Goal: Task Accomplishment & Management: Manage account settings

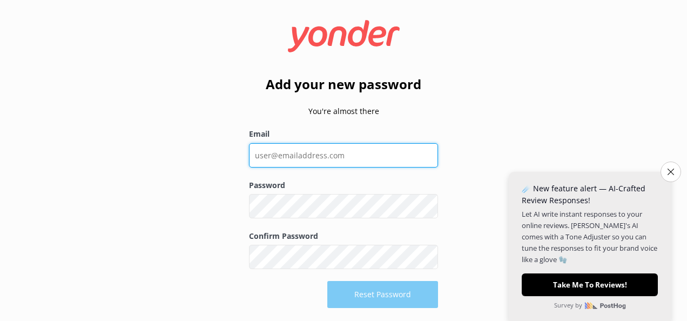
click at [277, 152] on input "Email" at bounding box center [343, 155] width 189 height 24
type input "[EMAIL_ADDRESS][PERSON_NAME][DOMAIN_NAME]"
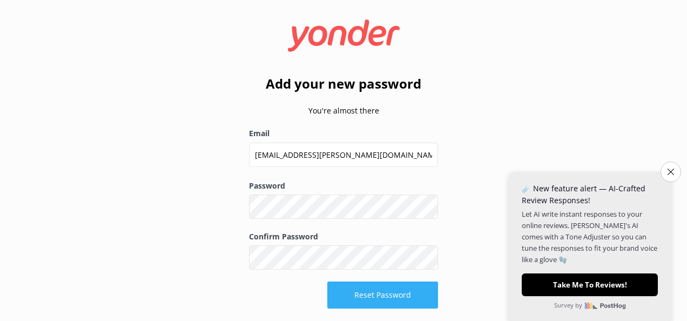
click at [356, 299] on button "Reset Password" at bounding box center [382, 294] width 111 height 27
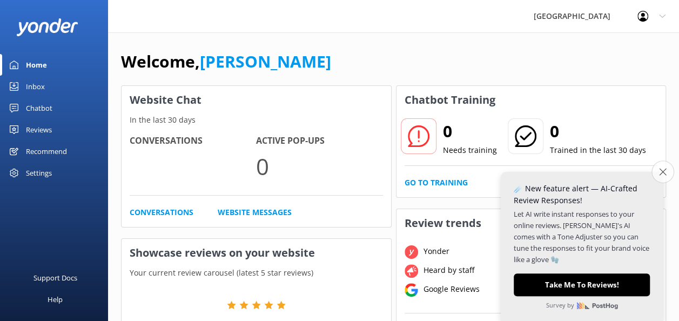
click at [664, 171] on icon "Close survey" at bounding box center [662, 171] width 7 height 7
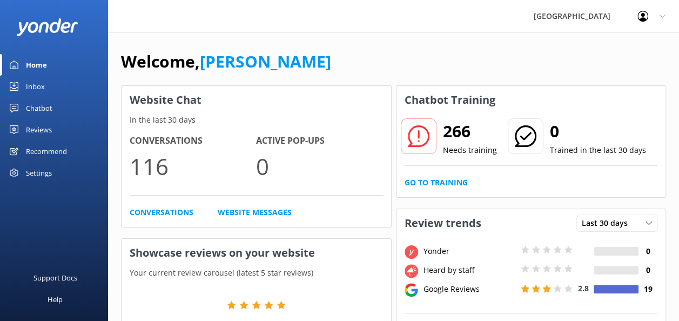
click at [44, 102] on div "Chatbot" at bounding box center [39, 108] width 26 height 22
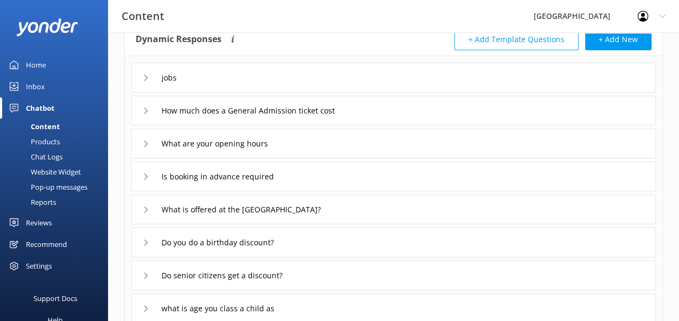
scroll to position [68, 0]
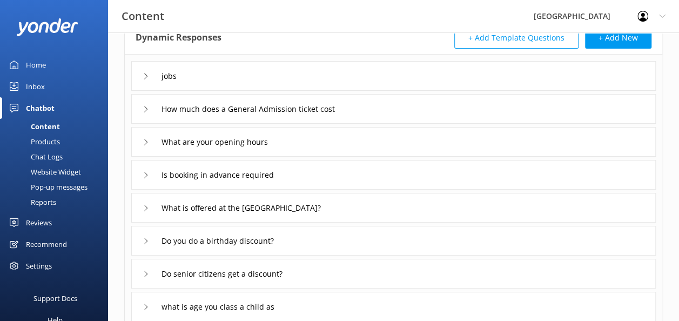
click at [144, 141] on icon at bounding box center [146, 142] width 6 height 6
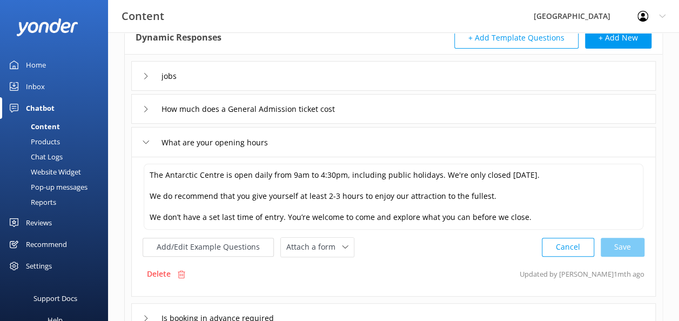
click at [144, 141] on icon at bounding box center [146, 142] width 6 height 6
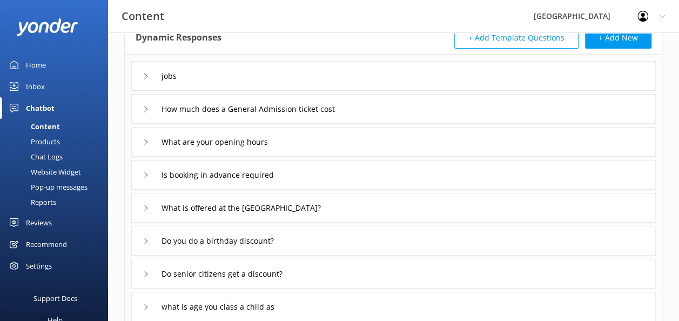
click at [145, 178] on div "Is booking in advance required" at bounding box center [214, 175] width 143 height 18
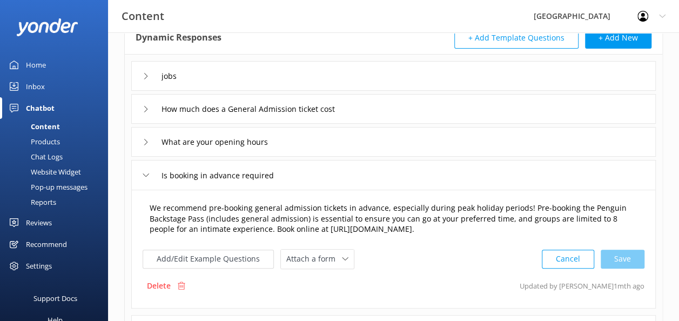
click at [192, 219] on textarea "We recommend pre-booking general admission tickets in advance, especially durin…" at bounding box center [393, 218] width 499 height 45
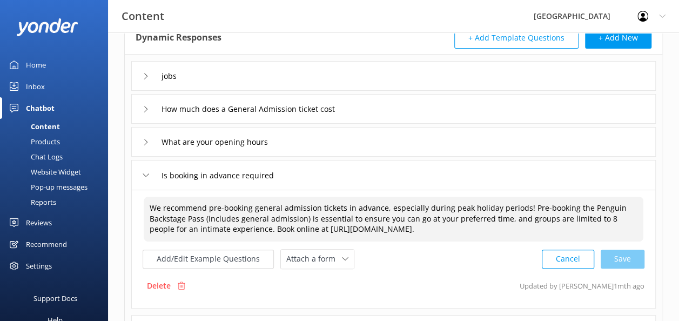
click at [192, 219] on textarea "We recommend pre-booking general admission tickets in advance, especially durin…" at bounding box center [393, 218] width 499 height 45
click at [622, 217] on textarea "We recommend pre-booking general admission tickets in advance, especially durin…" at bounding box center [393, 218] width 499 height 45
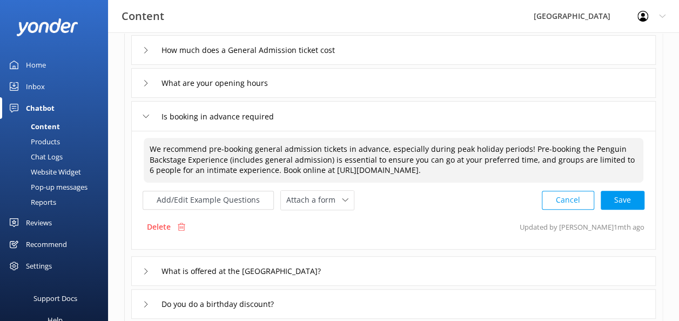
scroll to position [127, 0]
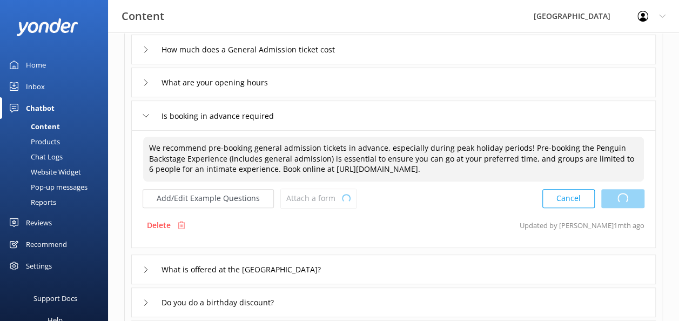
click at [627, 196] on div "Cancel Loading.." at bounding box center [593, 198] width 102 height 20
click at [221, 200] on button "Add/Edit Example Questions" at bounding box center [208, 198] width 131 height 19
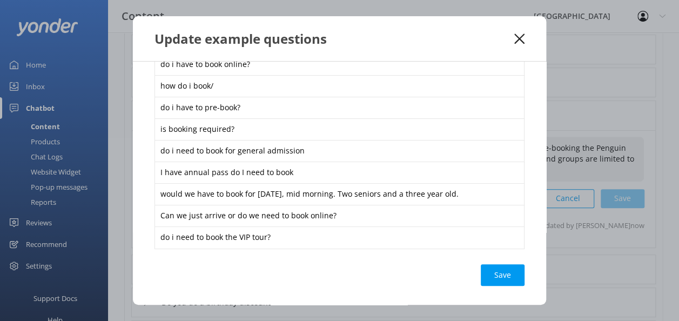
scroll to position [107, 0]
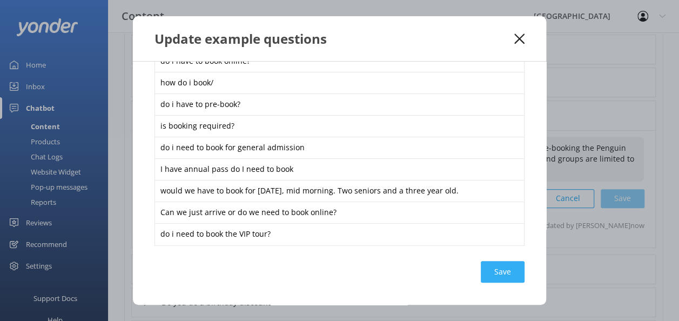
type textarea "We recommend pre-booking general admission tickets in advance, especially durin…"
click at [498, 270] on div "Loading.." at bounding box center [502, 272] width 43 height 22
click at [599, 256] on div "Update example questions do i need to book? can i just do a walk in booking do …" at bounding box center [339, 160] width 679 height 321
click at [522, 41] on use at bounding box center [519, 38] width 10 height 10
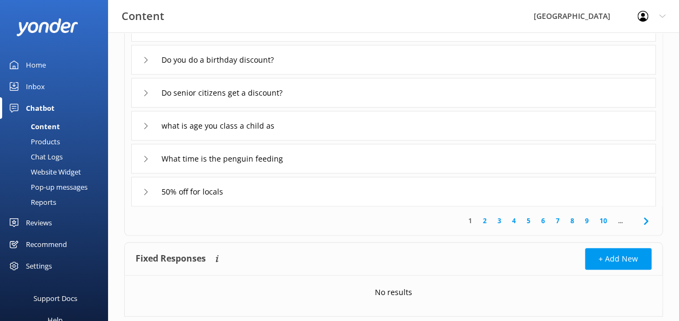
scroll to position [376, 0]
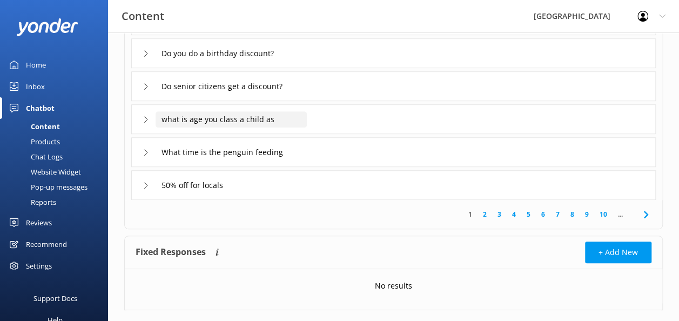
click at [262, 116] on input "what is age you class a child as" at bounding box center [230, 119] width 151 height 16
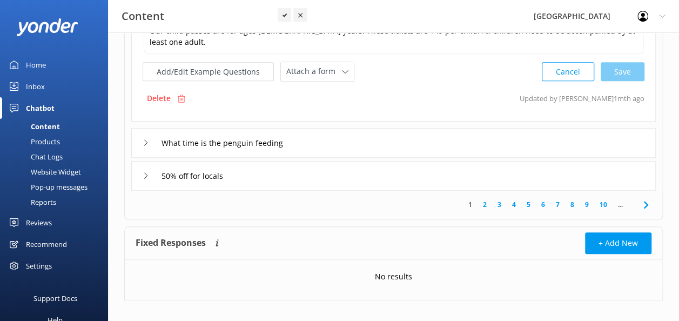
scroll to position [256, 0]
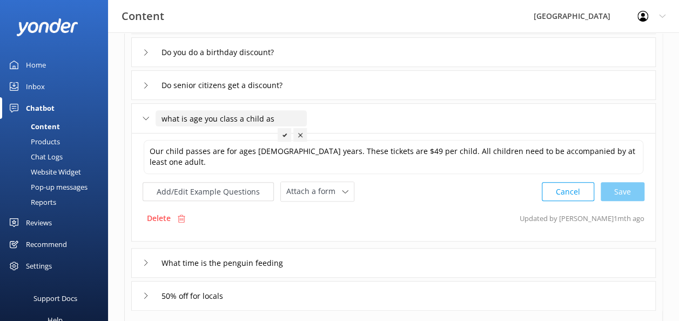
click at [634, 192] on div "Cancel Save" at bounding box center [592, 191] width 103 height 20
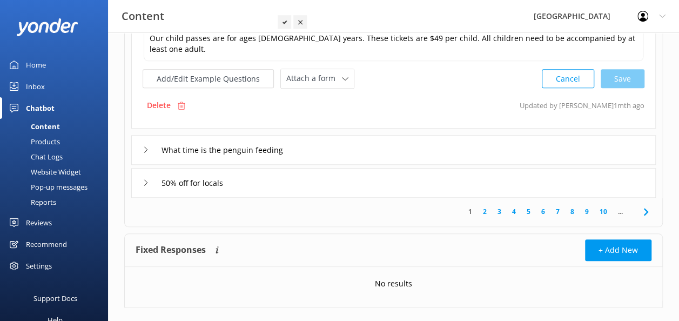
scroll to position [371, 0]
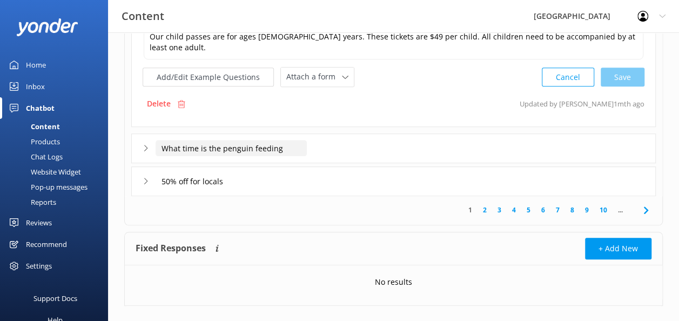
click at [262, 147] on input "What time is the penguin feeding" at bounding box center [230, 148] width 151 height 16
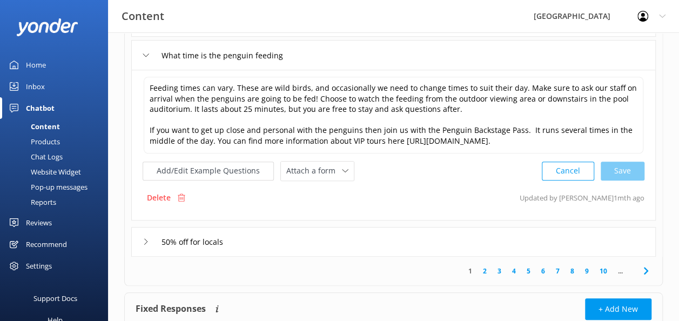
scroll to position [351, 0]
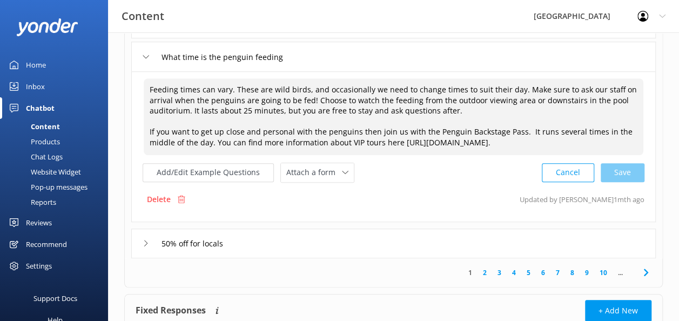
drag, startPoint x: 465, startPoint y: 110, endPoint x: 191, endPoint y: 109, distance: 274.8
click at [191, 109] on textarea "Feeding times can vary. These are wild birds, and occasionally we need to chang…" at bounding box center [393, 116] width 499 height 77
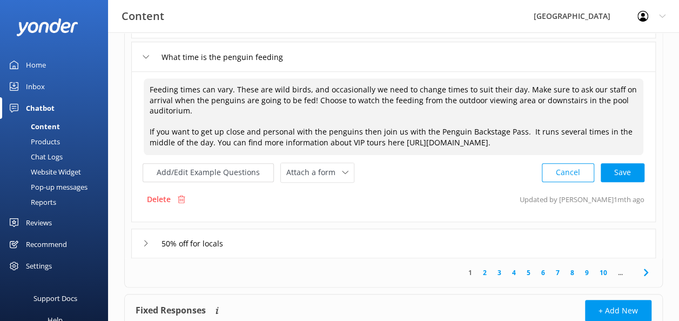
click at [349, 140] on textarea "Feeding times can vary. These are wild birds, and occasionally we need to chang…" at bounding box center [393, 116] width 499 height 77
click at [462, 139] on textarea "Feeding times can vary. These are wild birds, and occasionally we need to chang…" at bounding box center [393, 116] width 499 height 77
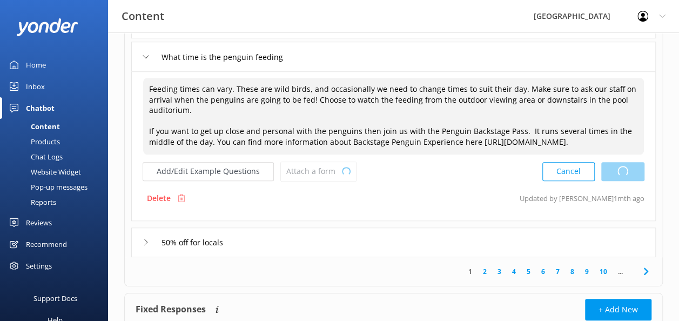
click at [631, 180] on div "Cancel Loading.." at bounding box center [593, 171] width 102 height 20
type textarea "Feeding times can vary. These are wild birds, and occasionally we need to chang…"
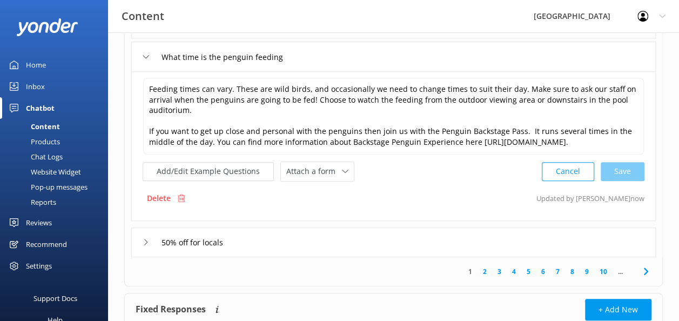
click at [322, 247] on div "50% off for locals" at bounding box center [393, 242] width 524 height 30
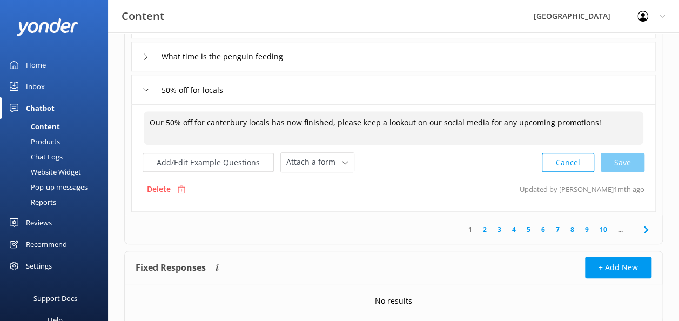
drag, startPoint x: 268, startPoint y: 120, endPoint x: 597, endPoint y: 125, distance: 328.8
click at [597, 125] on textarea "Our 50% off for canterbury locals has now finished, please keep a lookout on ou…" at bounding box center [393, 127] width 499 height 33
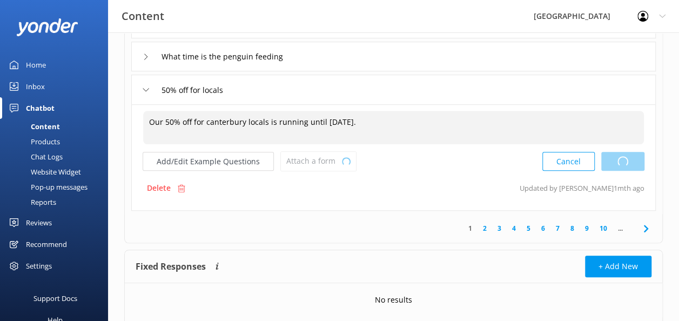
click at [629, 164] on div "Cancel Loading.." at bounding box center [593, 161] width 102 height 20
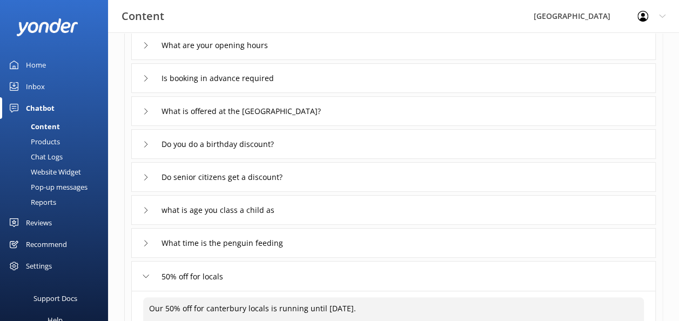
scroll to position [170, 0]
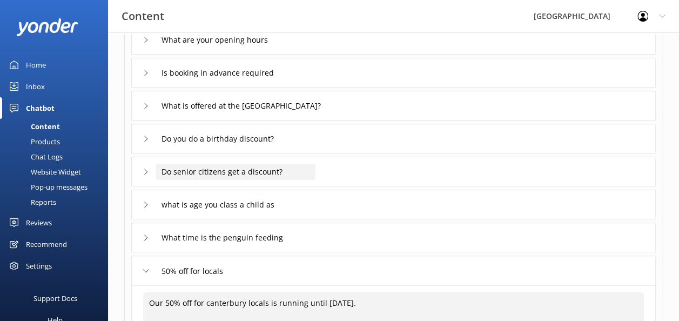
type textarea "Our 50% off for canterbury locals is running until [DATE]."
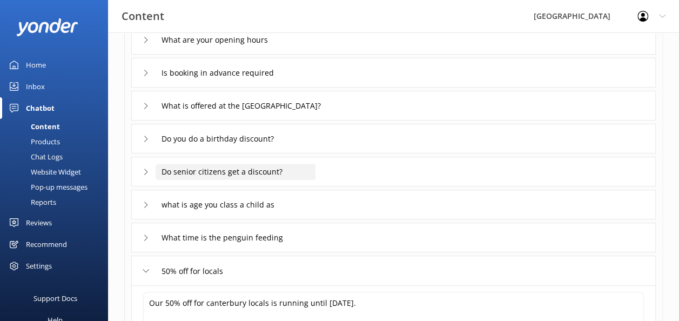
click at [255, 168] on input "Do senior citizens get a discount?" at bounding box center [235, 172] width 160 height 16
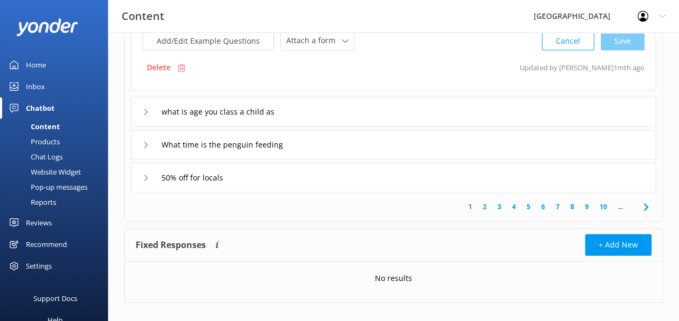
scroll to position [374, 0]
click at [485, 207] on link "2" at bounding box center [484, 206] width 15 height 10
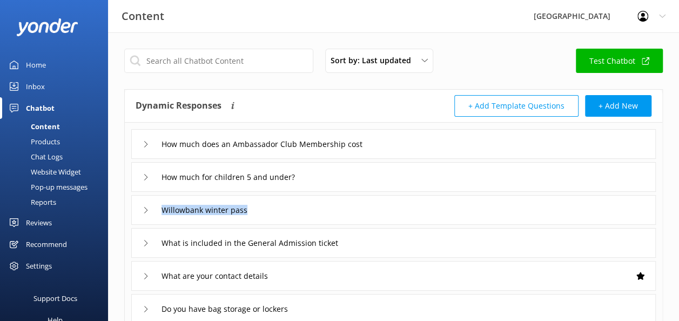
click at [308, 201] on div "Willowbank winter pass" at bounding box center [393, 210] width 524 height 30
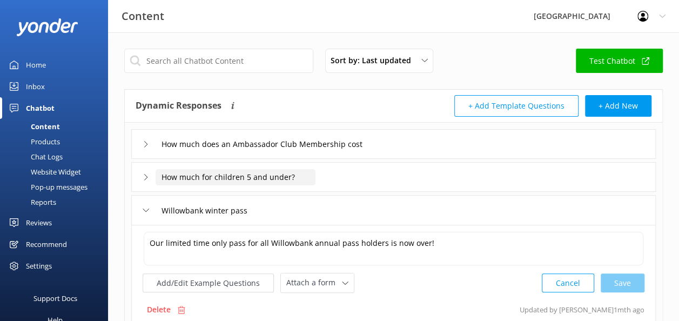
click at [246, 177] on input "How much for children 5 and under?" at bounding box center [235, 177] width 160 height 16
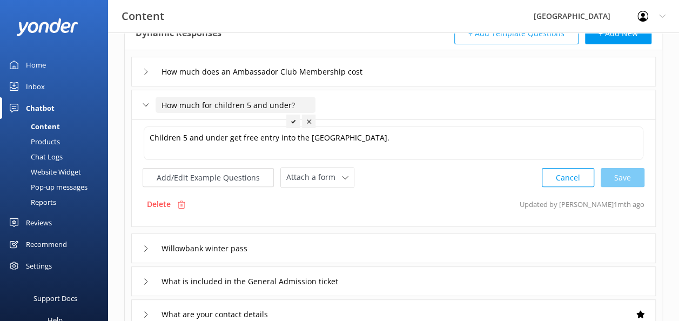
scroll to position [76, 0]
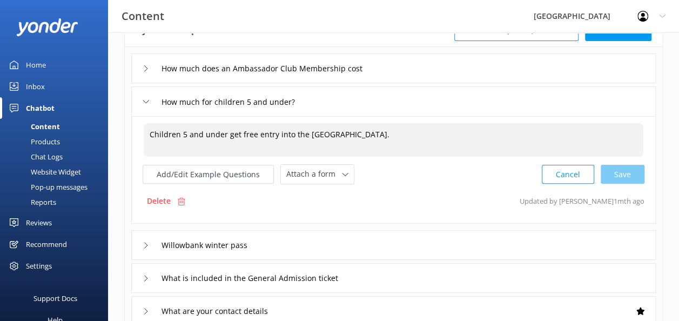
click at [184, 133] on textarea "Children 5 and under get free entry into the [GEOGRAPHIC_DATA]." at bounding box center [393, 139] width 499 height 33
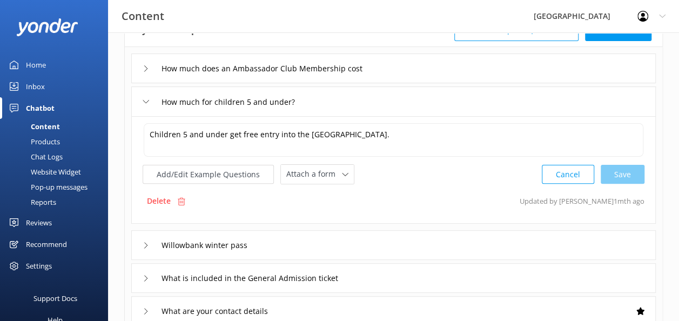
click at [120, 147] on div "Sort by: Last updated Title Last updated Test Chatbot Dynamic Responses Dynamic…" at bounding box center [393, 295] width 571 height 676
click at [226, 62] on input "How much does an Ambassador Club Membership cost" at bounding box center [265, 68] width 220 height 16
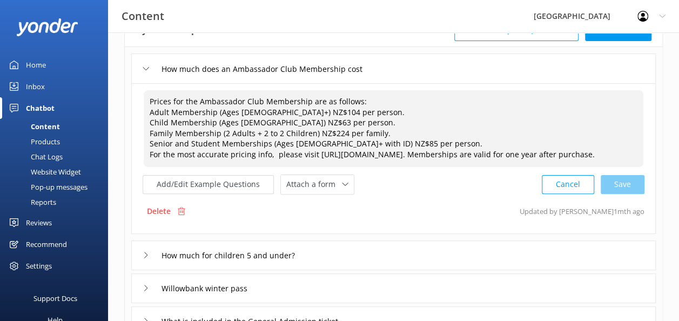
click at [274, 131] on textarea "Prices for the Ambassador Club Membership are as follows: Adult Membership (Age…" at bounding box center [393, 128] width 499 height 77
drag, startPoint x: 148, startPoint y: 143, endPoint x: 402, endPoint y: 140, distance: 253.7
click at [402, 140] on textarea "Prices for the Ambassador Club Membership are as follows: Adult Membership (Age…" at bounding box center [393, 128] width 499 height 77
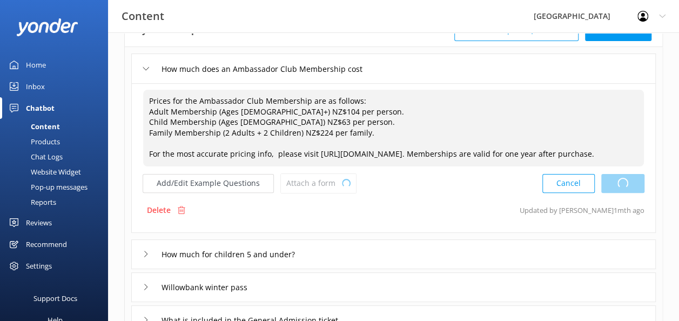
click at [631, 193] on div "Cancel Loading.." at bounding box center [593, 183] width 102 height 20
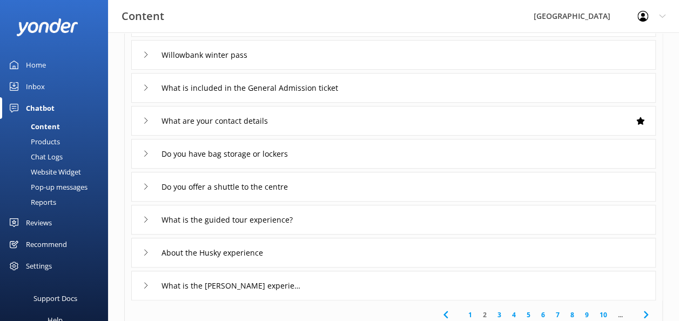
scroll to position [308, 0]
type textarea "Prices for the Ambassador Club Membership are as follows: Adult Membership (Age…"
click at [279, 161] on input "Do you have bag storage or lockers" at bounding box center [235, 153] width 160 height 16
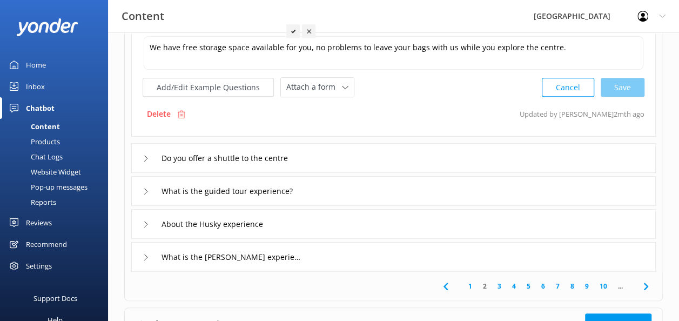
scroll to position [295, 0]
click at [258, 159] on input "Do you offer a shuttle to the centre" at bounding box center [239, 158] width 168 height 16
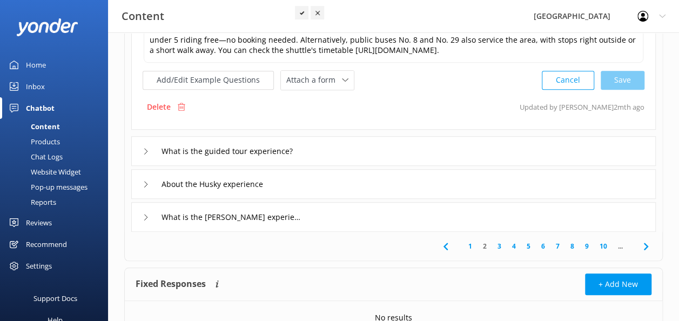
scroll to position [347, 0]
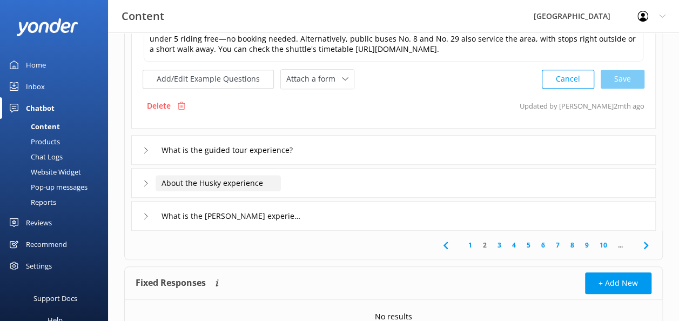
click at [238, 183] on input "About the Husky experience" at bounding box center [217, 183] width 125 height 16
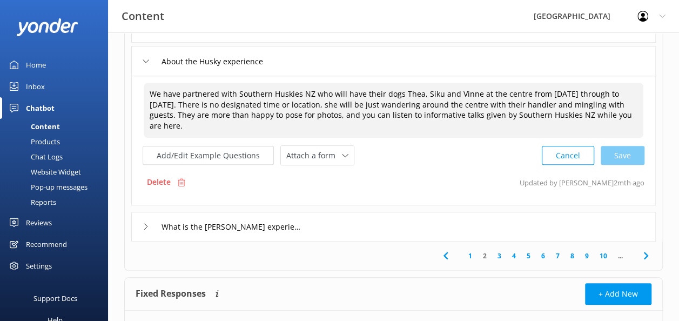
drag, startPoint x: 399, startPoint y: 90, endPoint x: 474, endPoint y: 91, distance: 75.0
click at [474, 91] on textarea "We have partnered with Southern Huskies NZ who will have their dogs Thea, Siku …" at bounding box center [393, 110] width 499 height 55
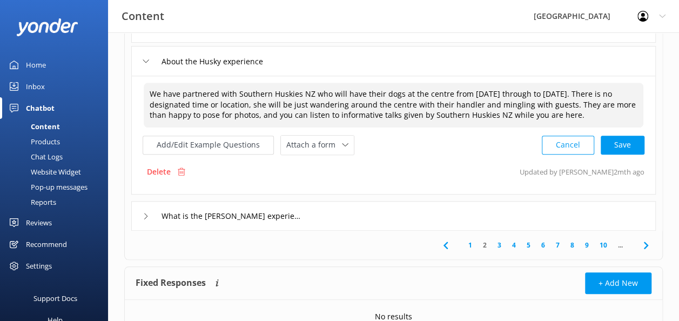
click at [426, 96] on textarea "We have partnered with Southern Huskies NZ who will have their dogs at the cent…" at bounding box center [393, 105] width 499 height 45
drag, startPoint x: 446, startPoint y: 94, endPoint x: 568, endPoint y: 92, distance: 122.6
click at [568, 92] on textarea "We have partnered with Southern Huskies NZ who will have their dogs at the cent…" at bounding box center [393, 105] width 499 height 45
drag, startPoint x: 484, startPoint y: 93, endPoint x: 448, endPoint y: 102, distance: 37.3
click at [448, 102] on textarea "We have partnered with Southern Huskies NZ who will have their dogs at the cent…" at bounding box center [393, 105] width 499 height 45
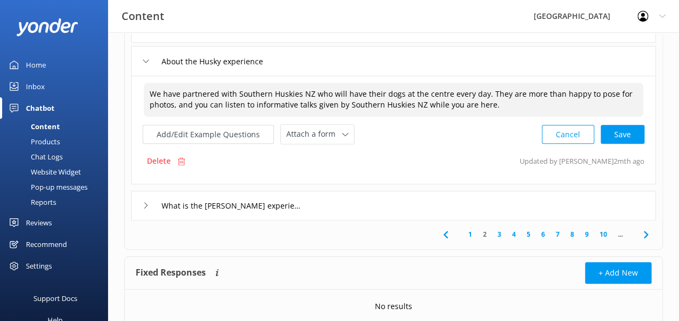
drag, startPoint x: 483, startPoint y: 93, endPoint x: 196, endPoint y: 108, distance: 287.0
click at [196, 108] on textarea "We have partnered with Southern Huskies NZ who will have their dogs at the cent…" at bounding box center [393, 100] width 499 height 34
click at [299, 103] on textarea "We have partnered with Southern Huskies NZ who will have their dogs at the cent…" at bounding box center [393, 100] width 499 height 34
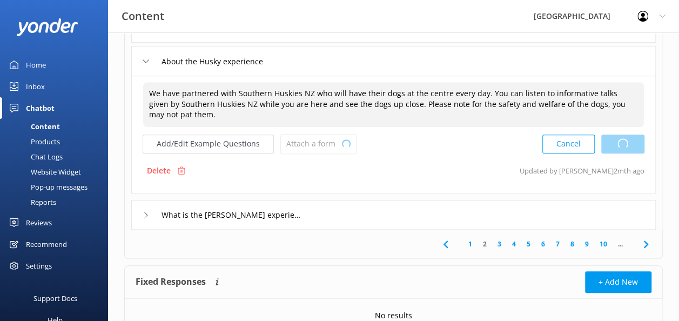
click at [625, 147] on div "Cancel Loading.." at bounding box center [593, 144] width 102 height 20
type textarea "We have partnered with Southern Huskies NZ who will have their dogs at the cent…"
click at [628, 140] on div "Cancel Save" at bounding box center [592, 144] width 103 height 20
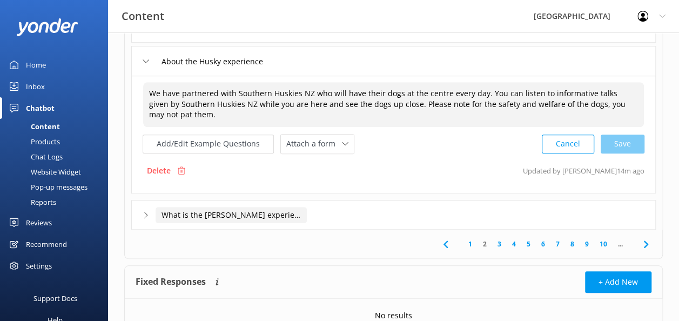
scroll to position [395, 0]
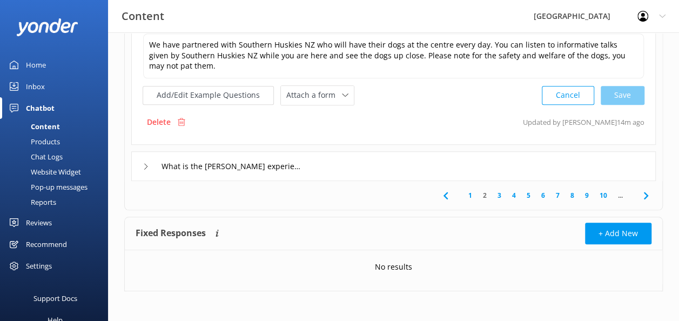
click at [55, 188] on div "Pop-up messages" at bounding box center [46, 186] width 81 height 15
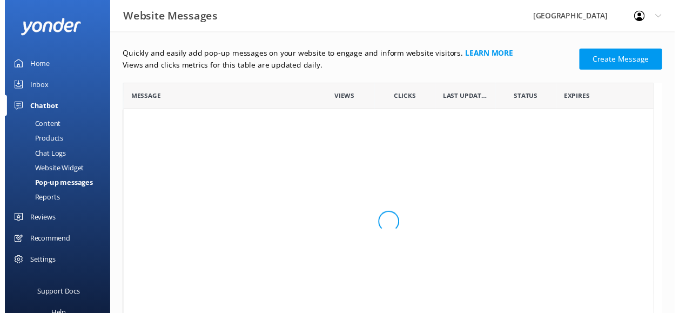
scroll to position [9, 9]
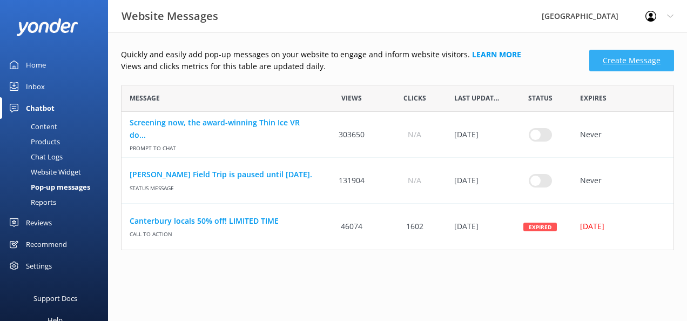
click at [624, 59] on link "Create Message" at bounding box center [631, 61] width 85 height 22
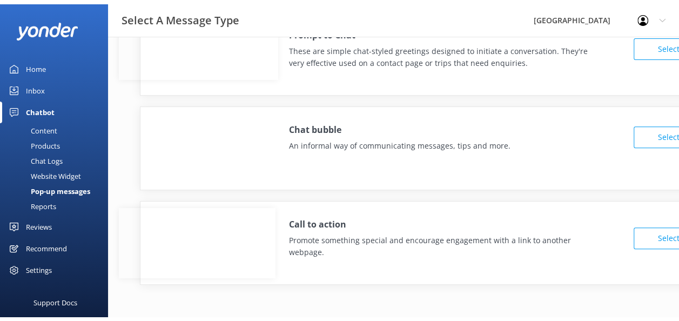
scroll to position [0, 0]
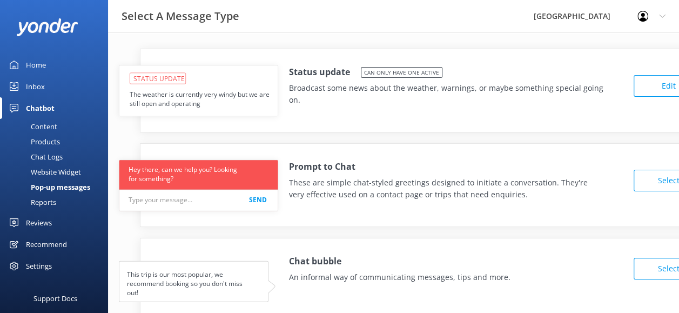
click at [654, 86] on button "Edit" at bounding box center [668, 86] width 70 height 22
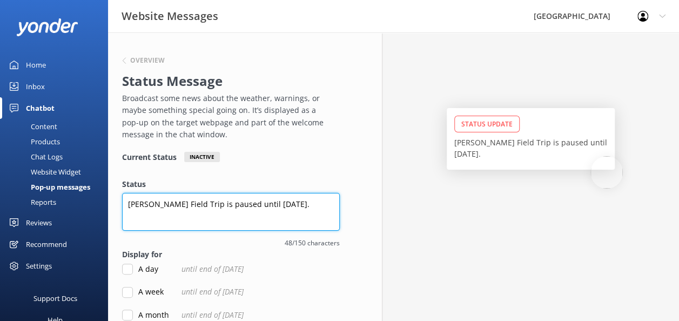
click at [314, 200] on textarea "[PERSON_NAME] Field Trip is paused until [DATE]." at bounding box center [231, 212] width 218 height 38
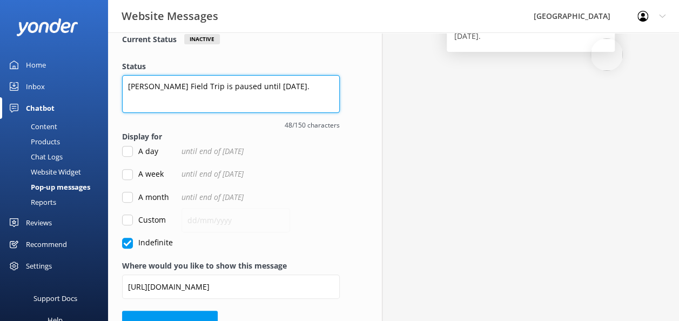
scroll to position [145, 0]
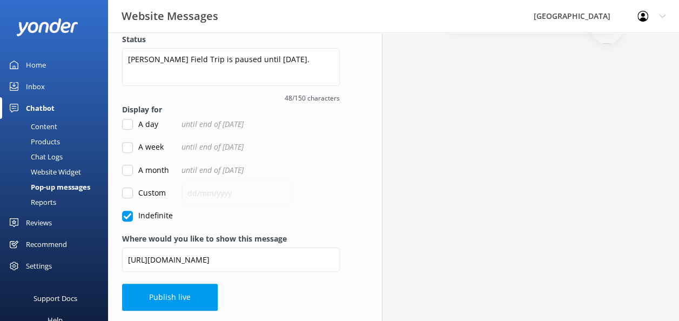
click at [131, 192] on input "Custom" at bounding box center [127, 192] width 11 height 11
checkbox input "true"
checkbox input "false"
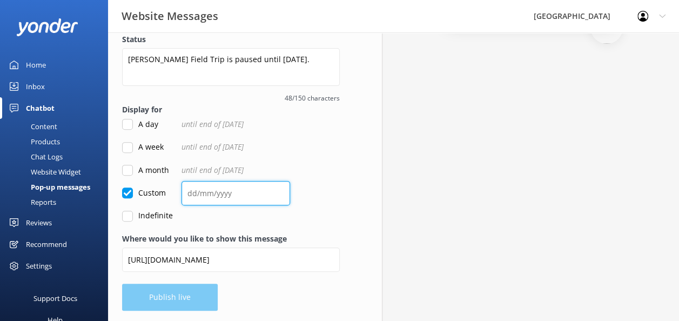
click at [188, 188] on input "text" at bounding box center [235, 193] width 109 height 24
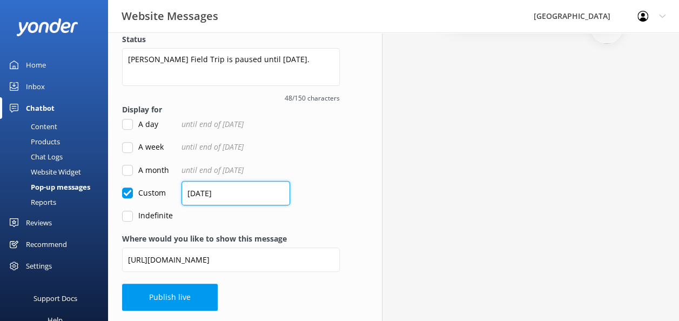
type input "[DATE]"
click at [328, 198] on form "Status [PERSON_NAME] Field Trip is paused until [DATE]. 48/150 characters Displ…" at bounding box center [231, 127] width 218 height 188
click at [131, 193] on input "Custom" at bounding box center [127, 192] width 11 height 11
checkbox input "false"
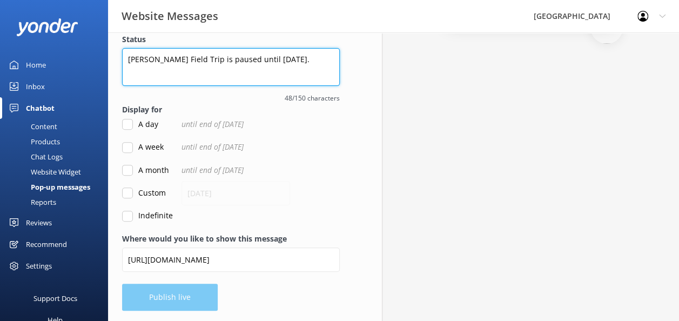
click at [302, 60] on textarea "[PERSON_NAME] Field Trip is paused until [DATE]." at bounding box center [231, 67] width 218 height 38
paste textarea "Our online booking system is temporarily down and tickets must be purchased in …"
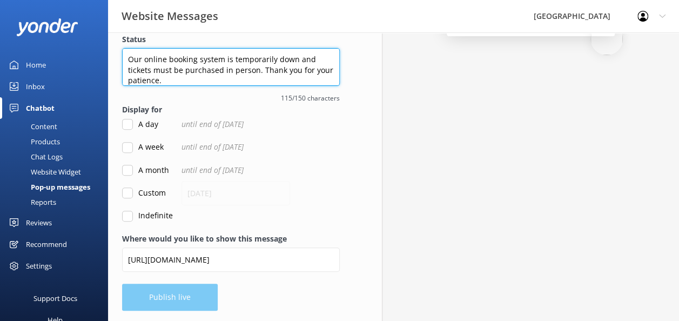
click at [238, 77] on textarea "Our online booking system is temporarily down and tickets must be purchased in …" at bounding box center [231, 67] width 218 height 38
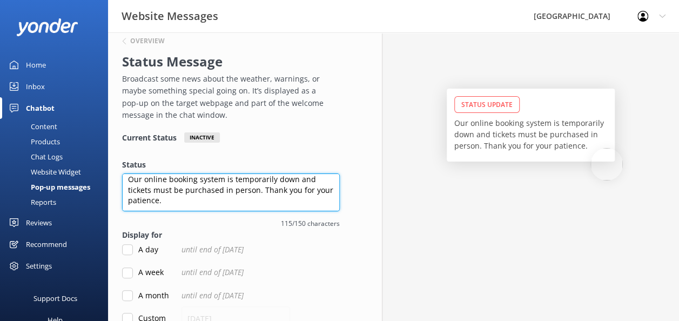
scroll to position [16, 0]
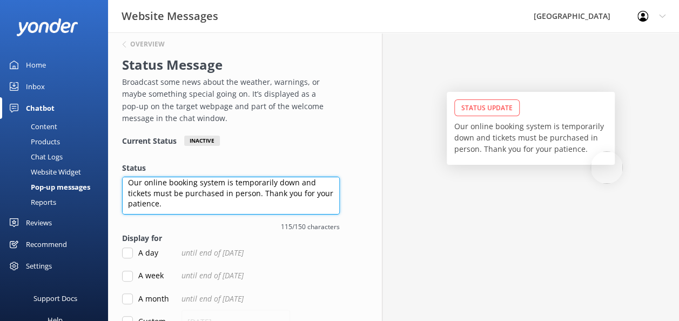
type textarea "Our online booking system is temporarily down and tickets must be purchased in …"
